Goal: Information Seeking & Learning: Learn about a topic

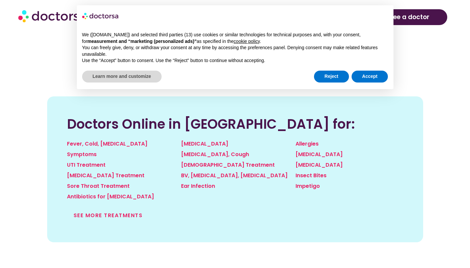
scroll to position [680, 0]
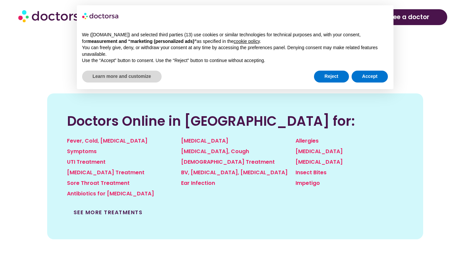
click at [118, 208] on link "See more treatments" at bounding box center [108, 212] width 69 height 8
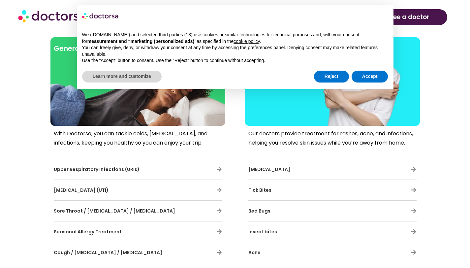
scroll to position [252, 0]
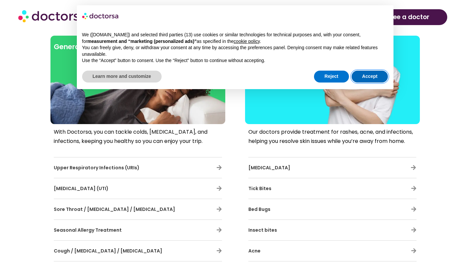
click at [364, 74] on button "Accept" at bounding box center [370, 77] width 37 height 12
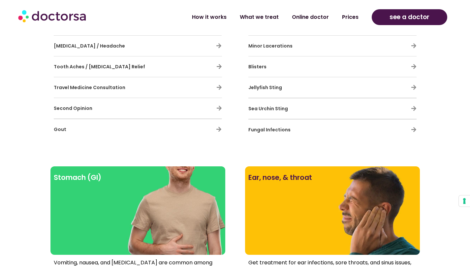
scroll to position [647, 0]
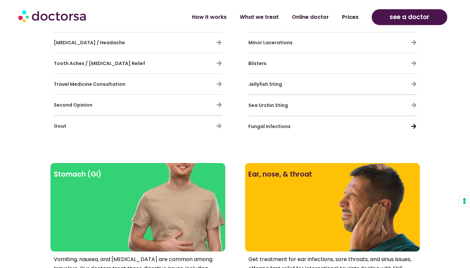
click at [413, 126] on icon at bounding box center [414, 126] width 6 height 6
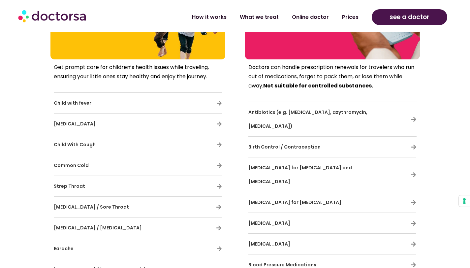
scroll to position [1722, 0]
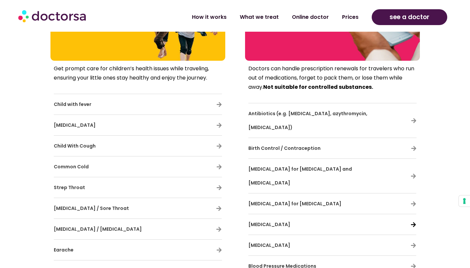
click at [415, 222] on icon at bounding box center [414, 225] width 6 height 6
click at [262, 221] on span "[MEDICAL_DATA]" at bounding box center [269, 224] width 42 height 7
click at [411, 222] on icon at bounding box center [414, 225] width 6 height 6
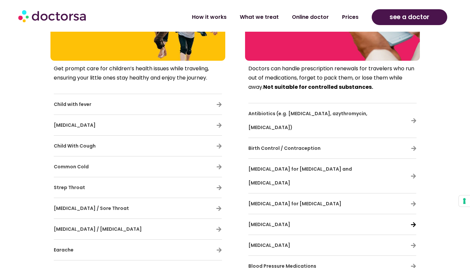
click at [411, 222] on icon at bounding box center [414, 225] width 6 height 6
click at [413, 222] on icon at bounding box center [414, 225] width 6 height 6
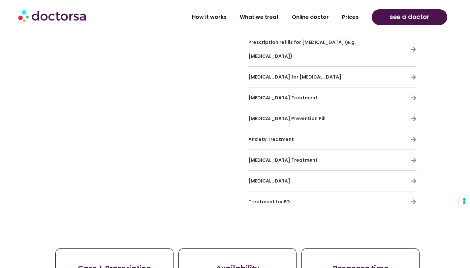
scroll to position [2092, 0]
click at [413, 198] on icon at bounding box center [414, 201] width 6 height 6
click at [411, 198] on icon at bounding box center [414, 201] width 6 height 6
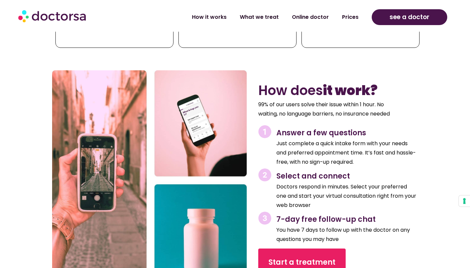
scroll to position [2375, 0]
